Goal: Task Accomplishment & Management: Manage account settings

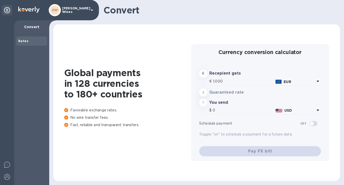
type input "1,180"
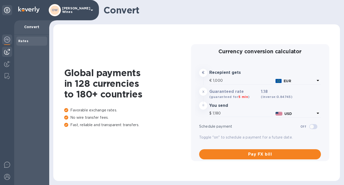
click at [6, 52] on img at bounding box center [7, 52] width 6 height 6
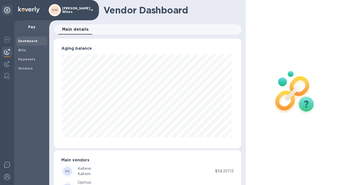
scroll to position [110, 186]
click at [22, 49] on b "Bills" at bounding box center [22, 50] width 8 height 4
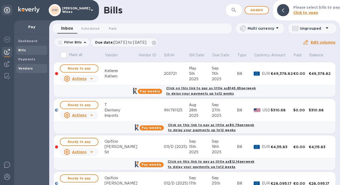
click at [33, 66] on span "Vendors" at bounding box center [31, 68] width 27 height 5
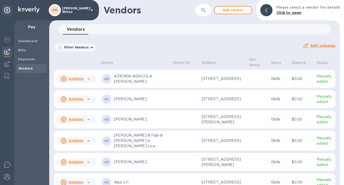
click at [206, 11] on icon "button" at bounding box center [203, 10] width 4 height 4
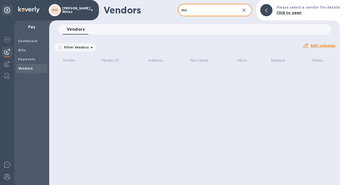
type input "mc"
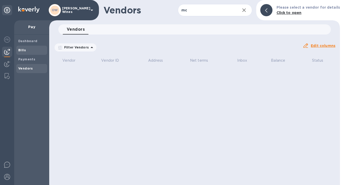
click at [21, 49] on b "Bills" at bounding box center [22, 50] width 8 height 4
